Goal: Task Accomplishment & Management: Use online tool/utility

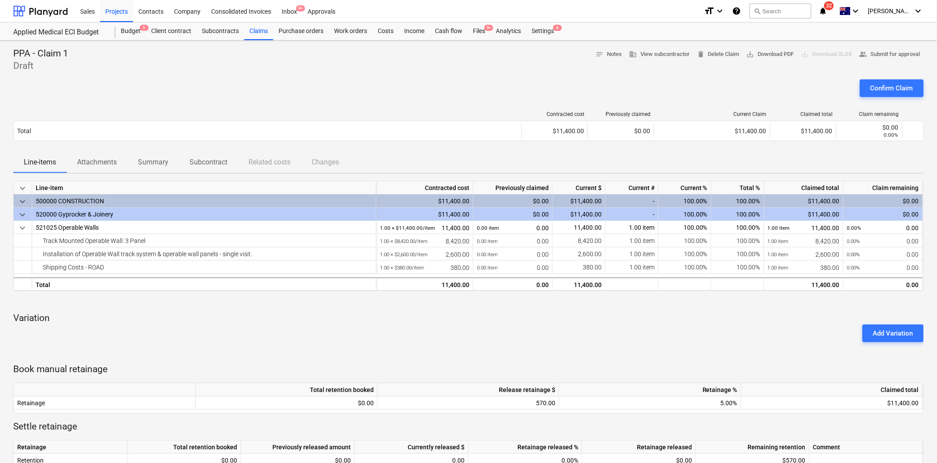
click at [197, 80] on div "Confirm Claim" at bounding box center [468, 91] width 910 height 25
click at [327, 86] on div "Confirm Claim" at bounding box center [468, 91] width 910 height 25
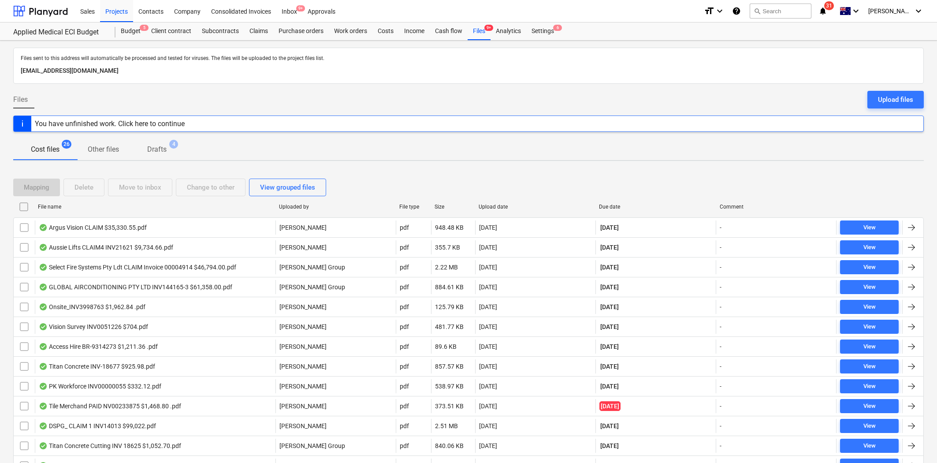
scroll to position [303, 0]
